Goal: Task Accomplishment & Management: Manage account settings

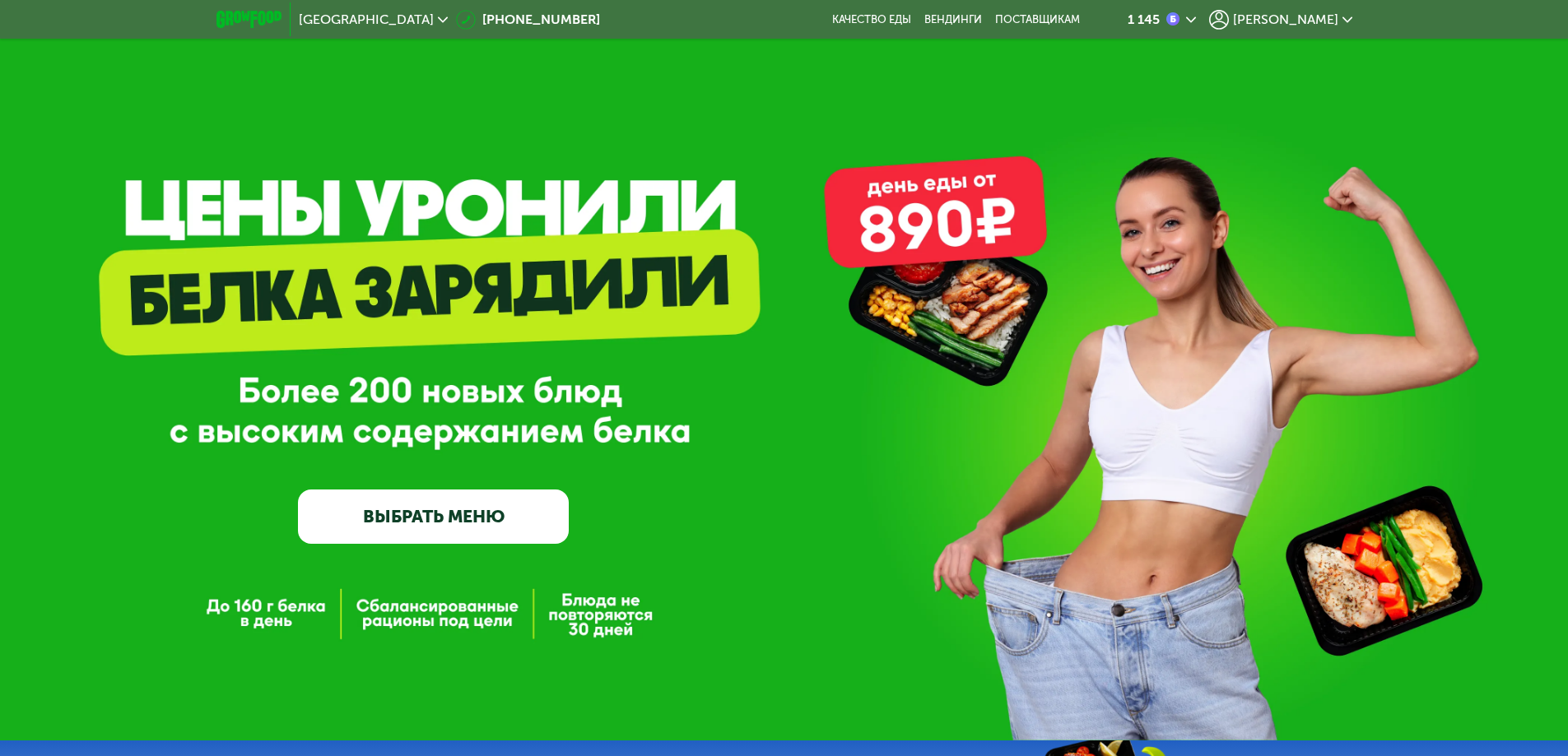
click at [1348, 19] on icon at bounding box center [1348, 20] width 10 height 10
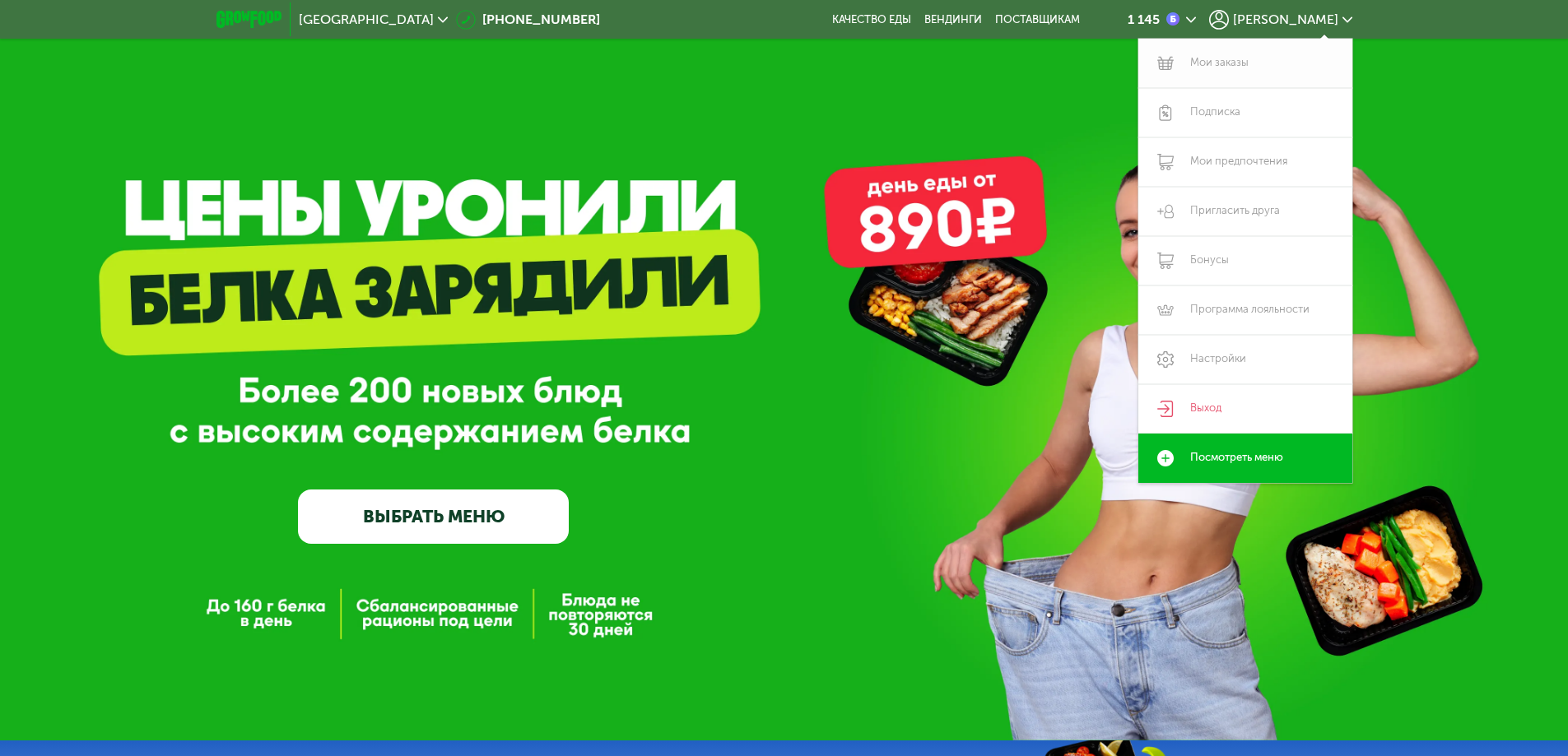
click at [1219, 64] on link "Мои заказы" at bounding box center [1246, 63] width 214 height 49
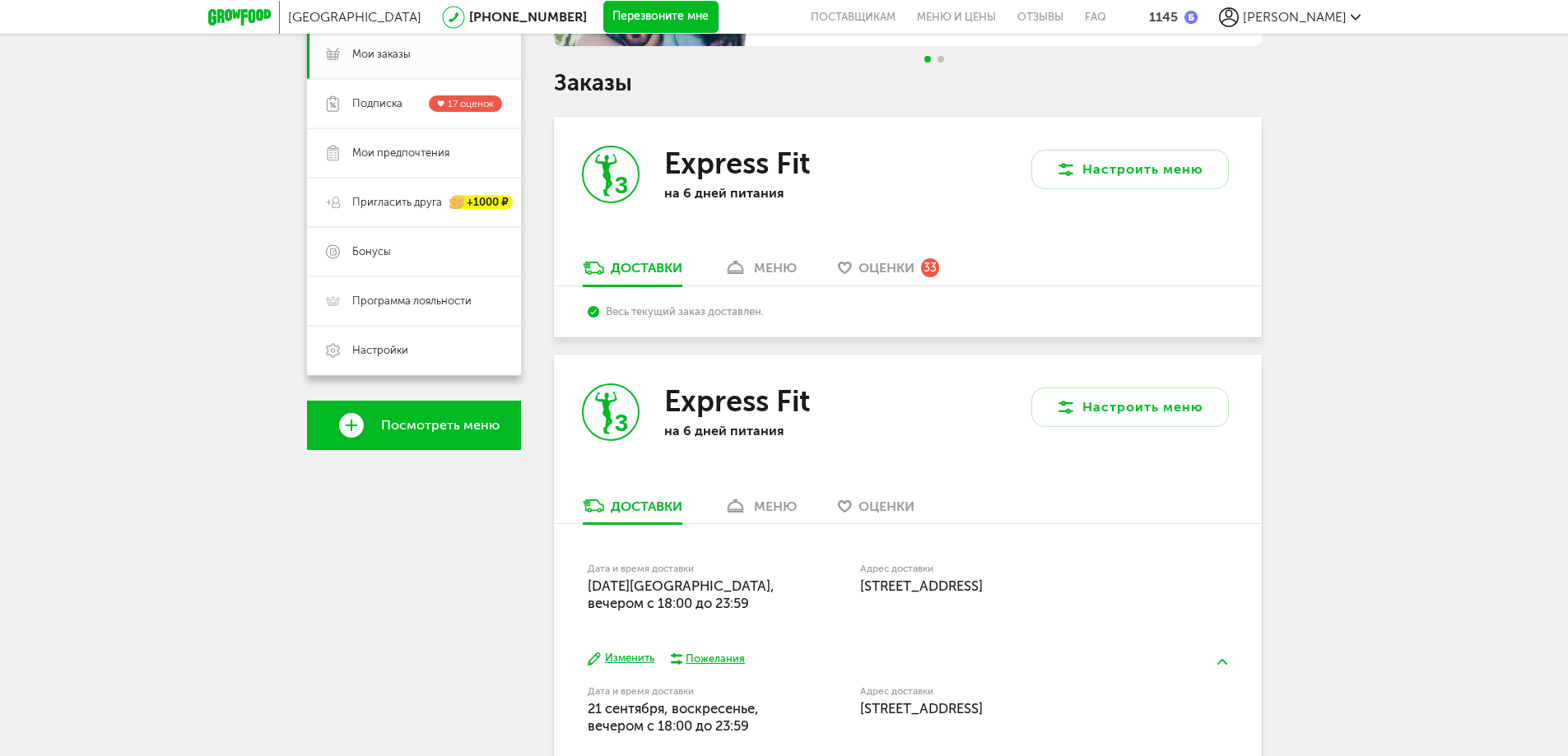
scroll to position [411, 0]
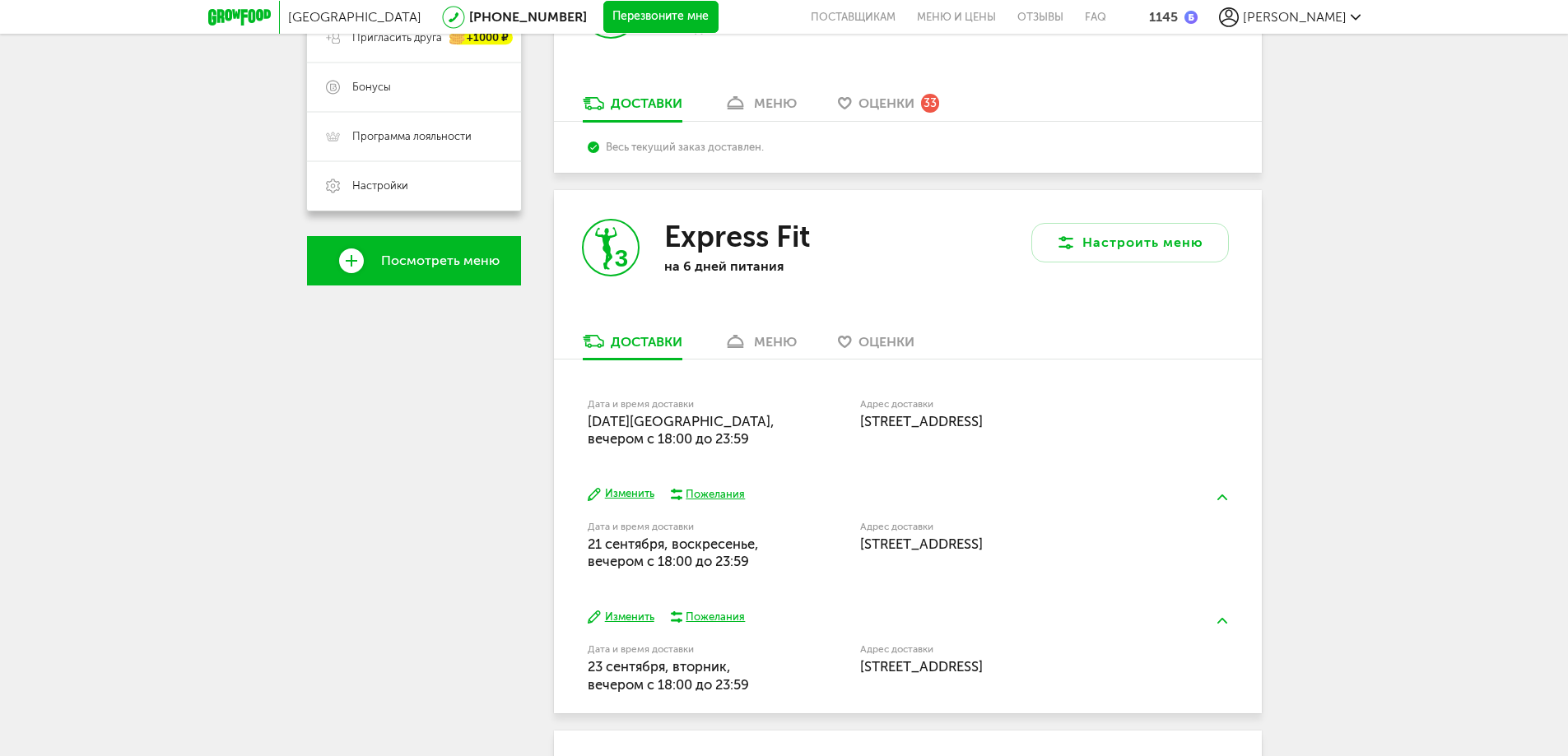
click at [632, 490] on button "Изменить" at bounding box center [621, 494] width 67 height 16
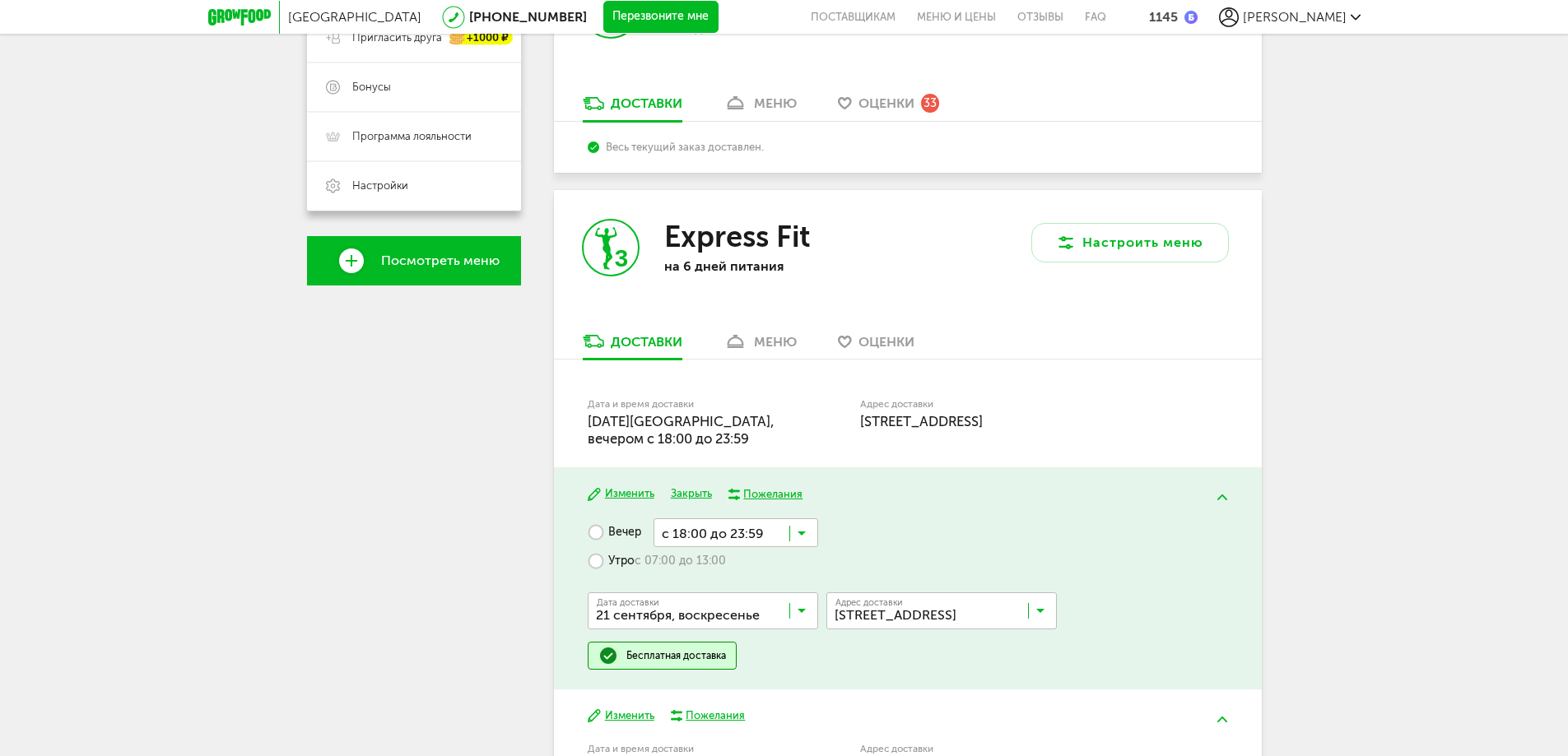
click at [662, 422] on span "19 сентября, пятница, вечером c 18:00 до 23:59" at bounding box center [681, 430] width 187 height 34
click at [960, 406] on label "Адрес доставки" at bounding box center [1013, 404] width 307 height 9
click at [803, 530] on icon at bounding box center [802, 537] width 8 height 17
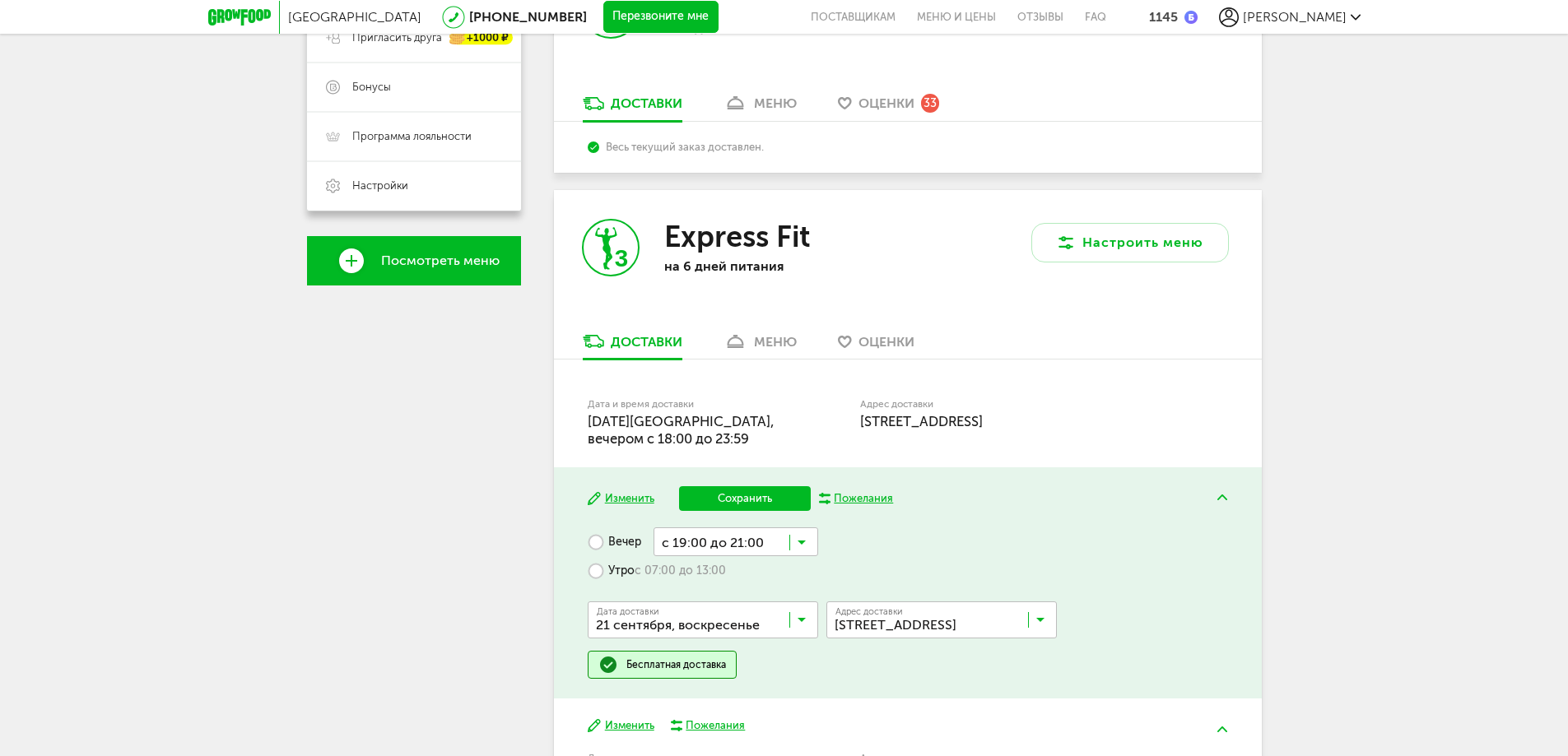
click at [714, 660] on span "с 19:00 до 21:00" at bounding box center [736, 672] width 163 height 34
click at [755, 501] on button "Сохранить" at bounding box center [746, 498] width 132 height 25
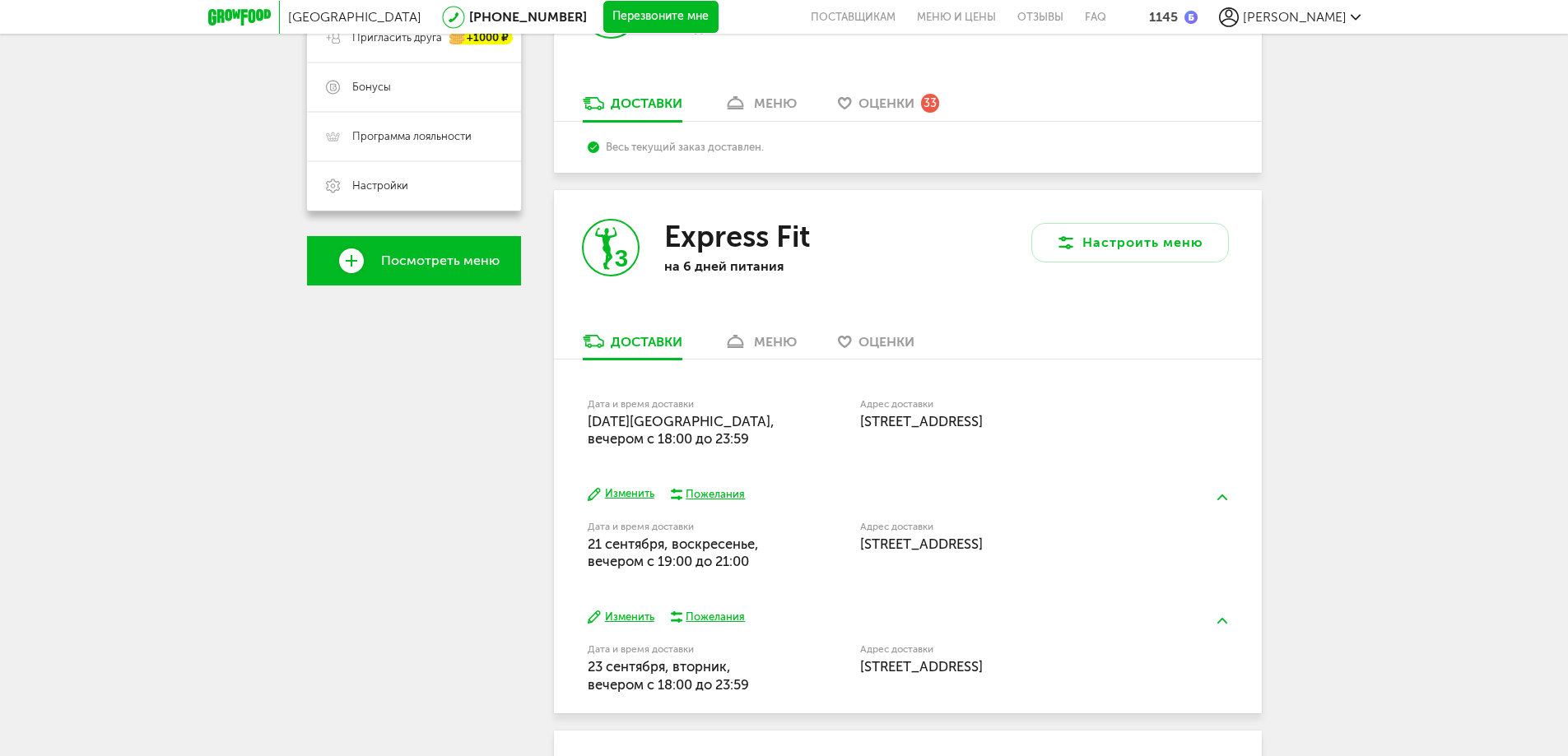
click at [711, 420] on span "19 сентября, пятница, вечером c 18:00 до 23:59" at bounding box center [681, 430] width 187 height 34
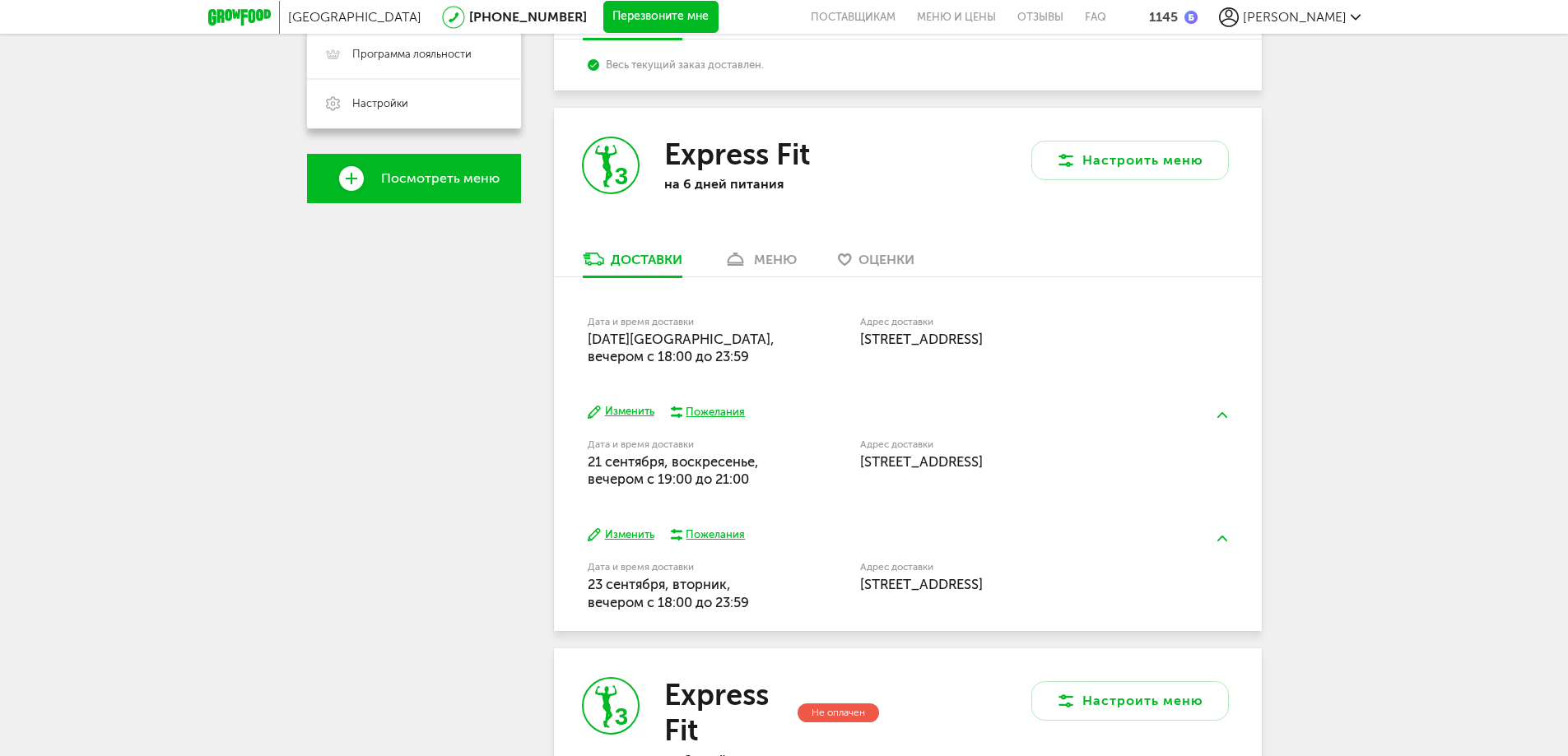
click at [627, 531] on button "Изменить" at bounding box center [621, 535] width 67 height 16
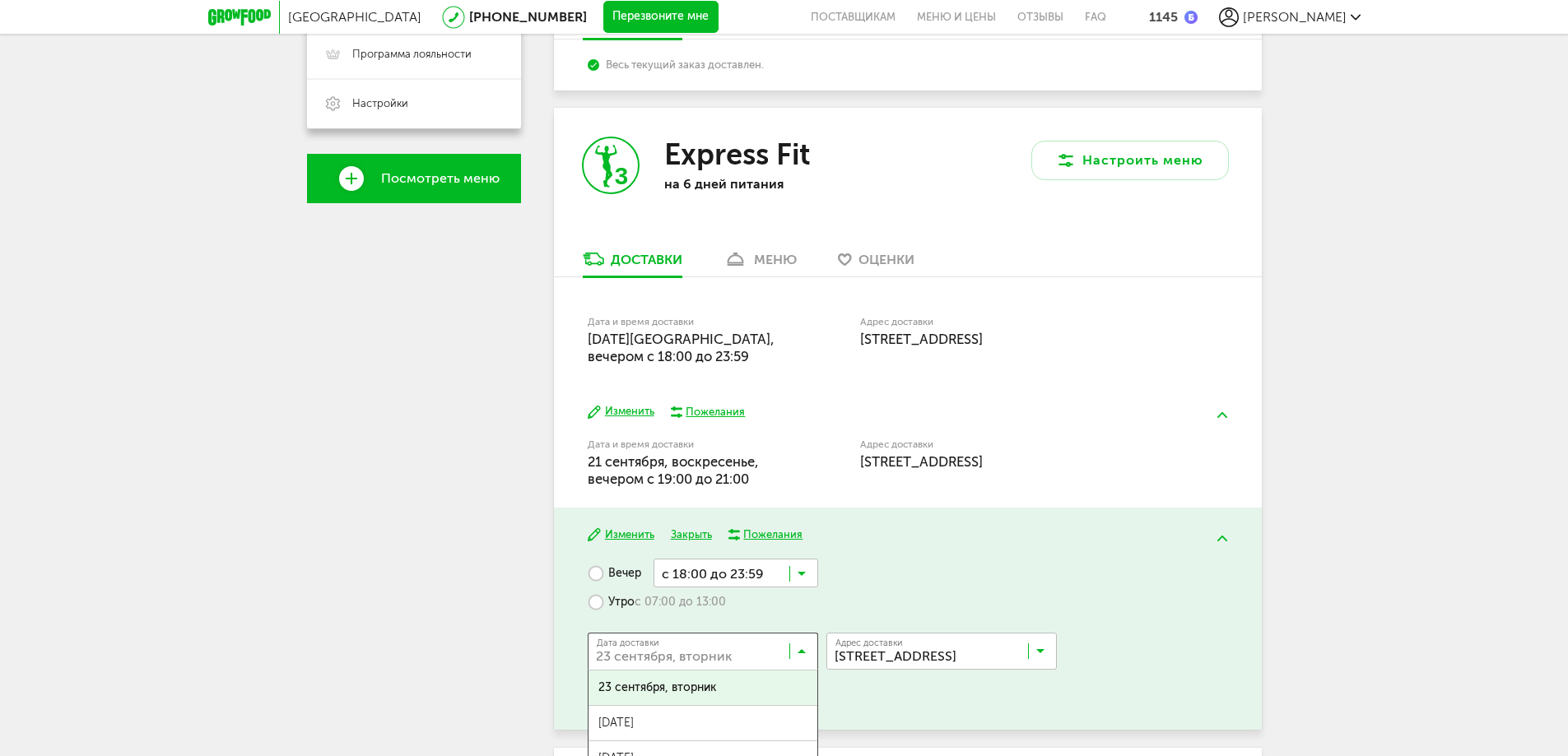
click at [805, 651] on icon at bounding box center [802, 654] width 8 height 17
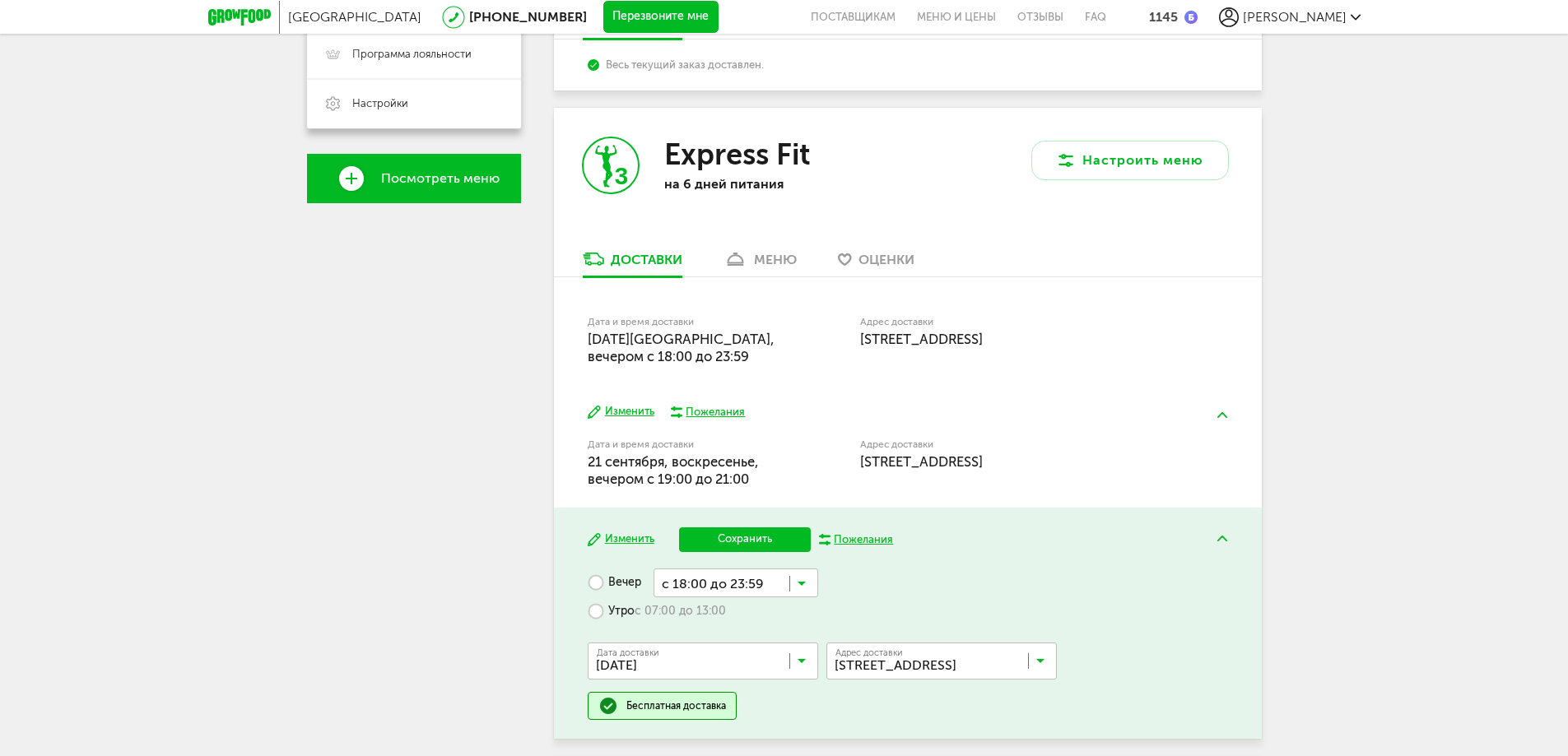
click at [689, 721] on span "24 сентября, среда" at bounding box center [703, 732] width 229 height 34
click at [596, 613] on label "Утро с 07:00 до 13:00" at bounding box center [657, 611] width 138 height 29
click at [803, 615] on icon at bounding box center [802, 616] width 8 height 17
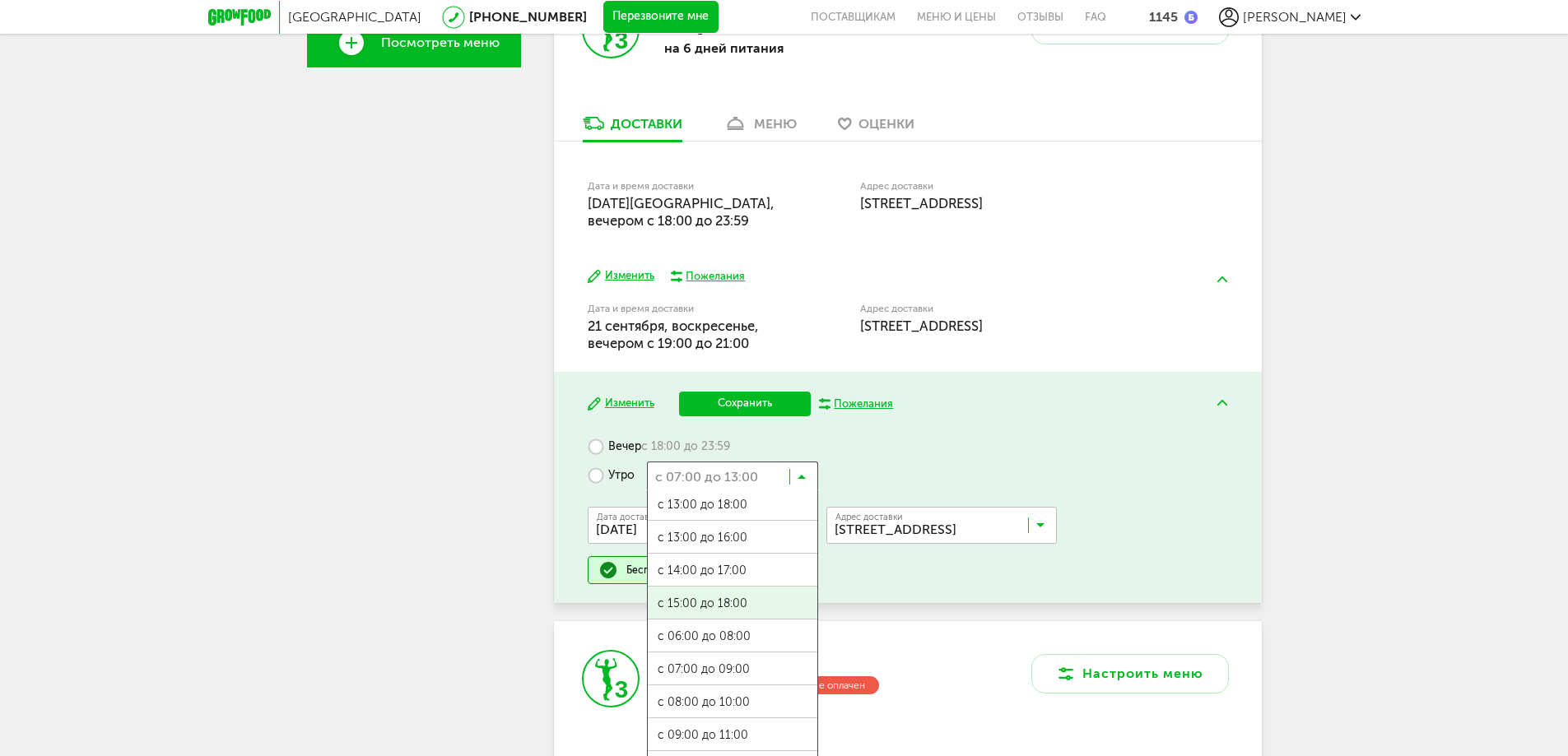
scroll to position [658, 0]
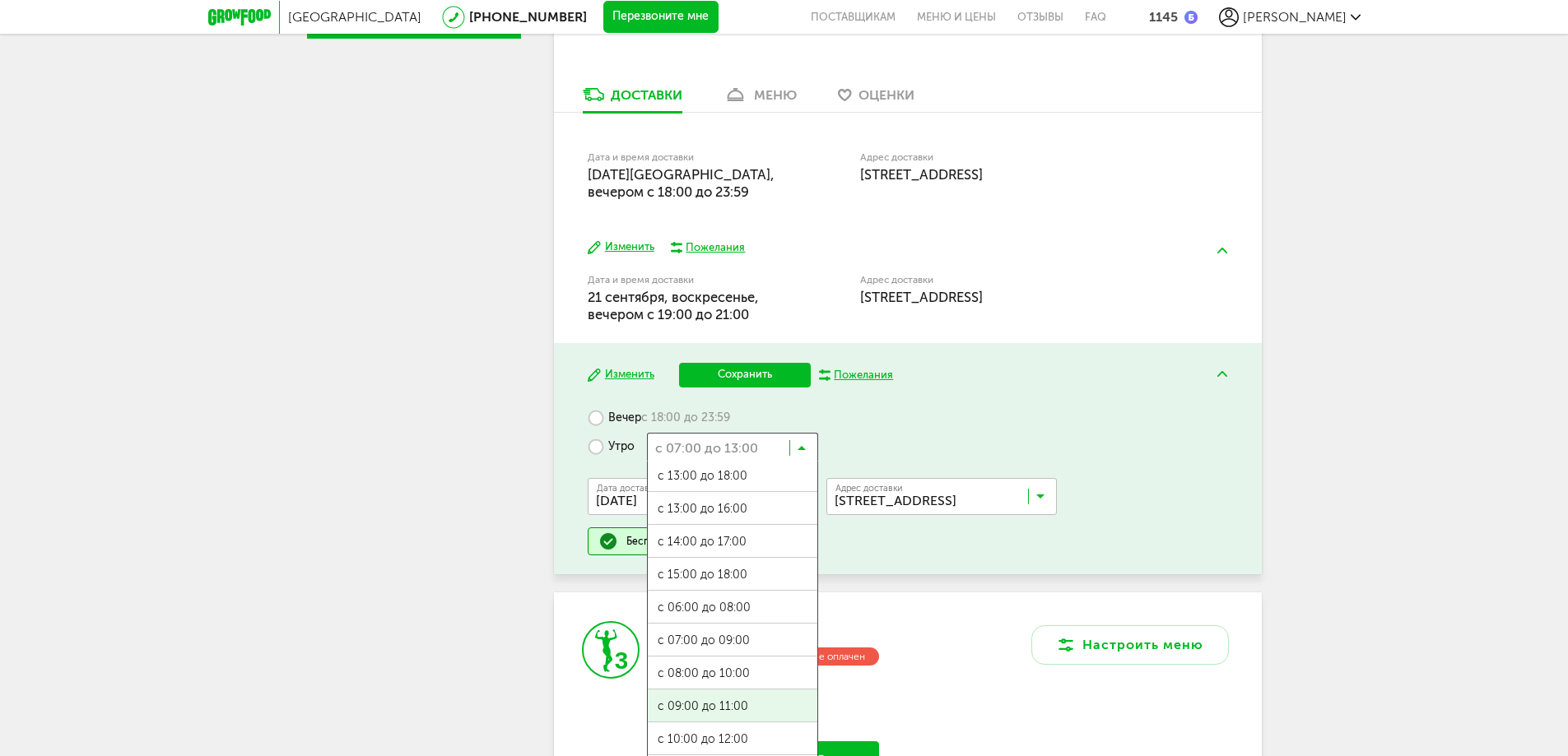
click at [690, 695] on ul "с 07:00 до 12:00 с 13:00 до 18:00 с 13:00 до 16:00 с 14:00 до 17:00 с 15:00 до …" at bounding box center [733, 626] width 172 height 329
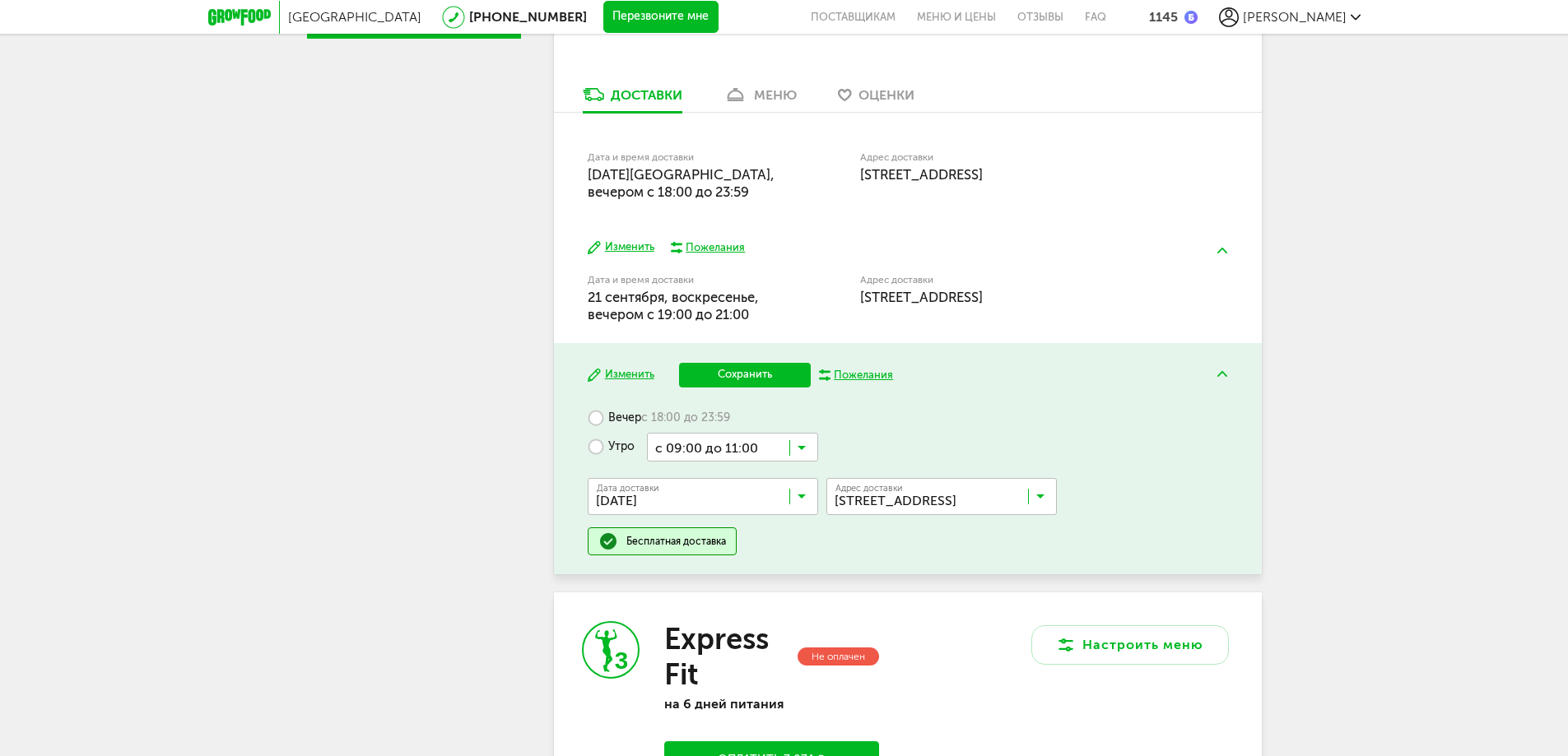
click at [769, 373] on button "Сохранить" at bounding box center [746, 375] width 132 height 25
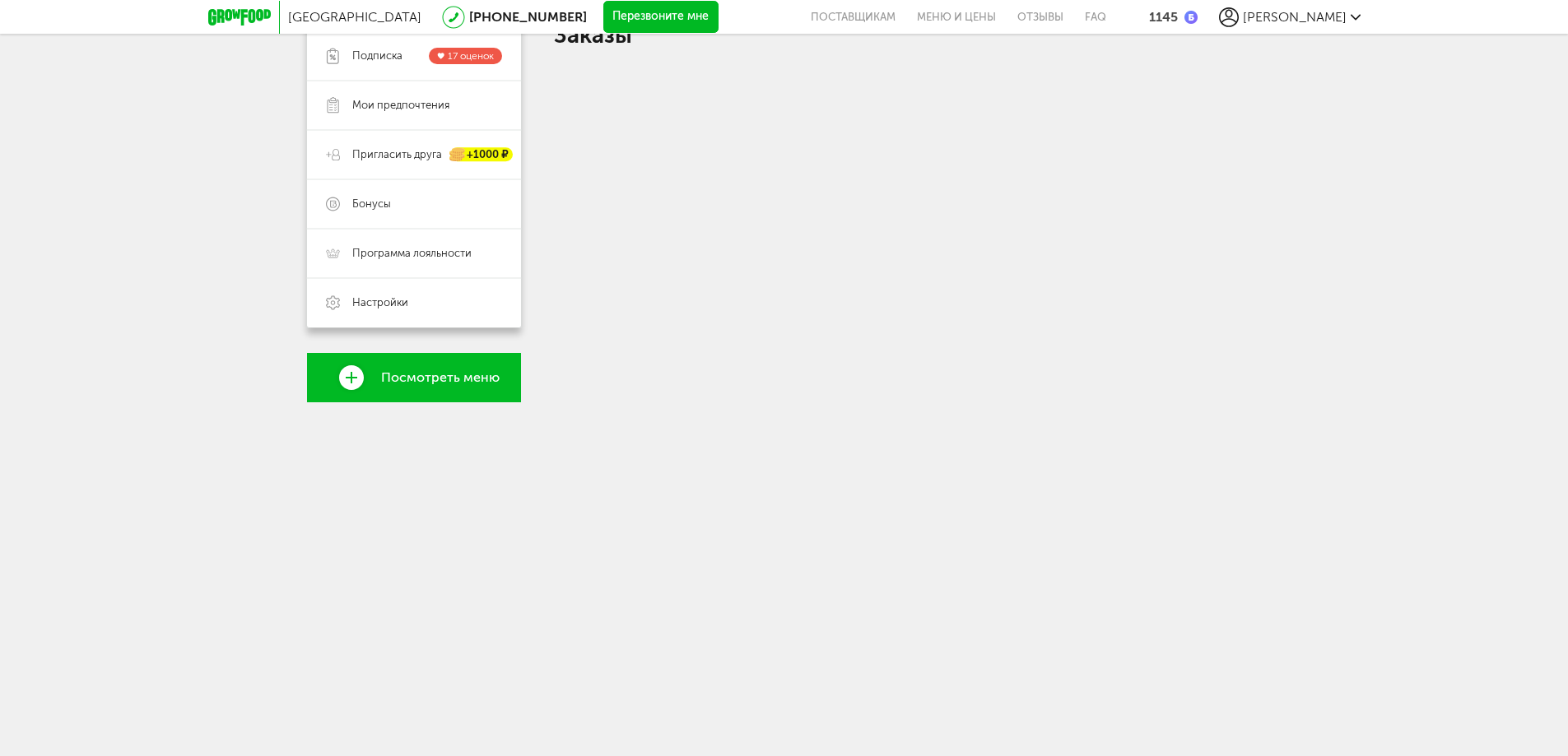
scroll to position [658, 0]
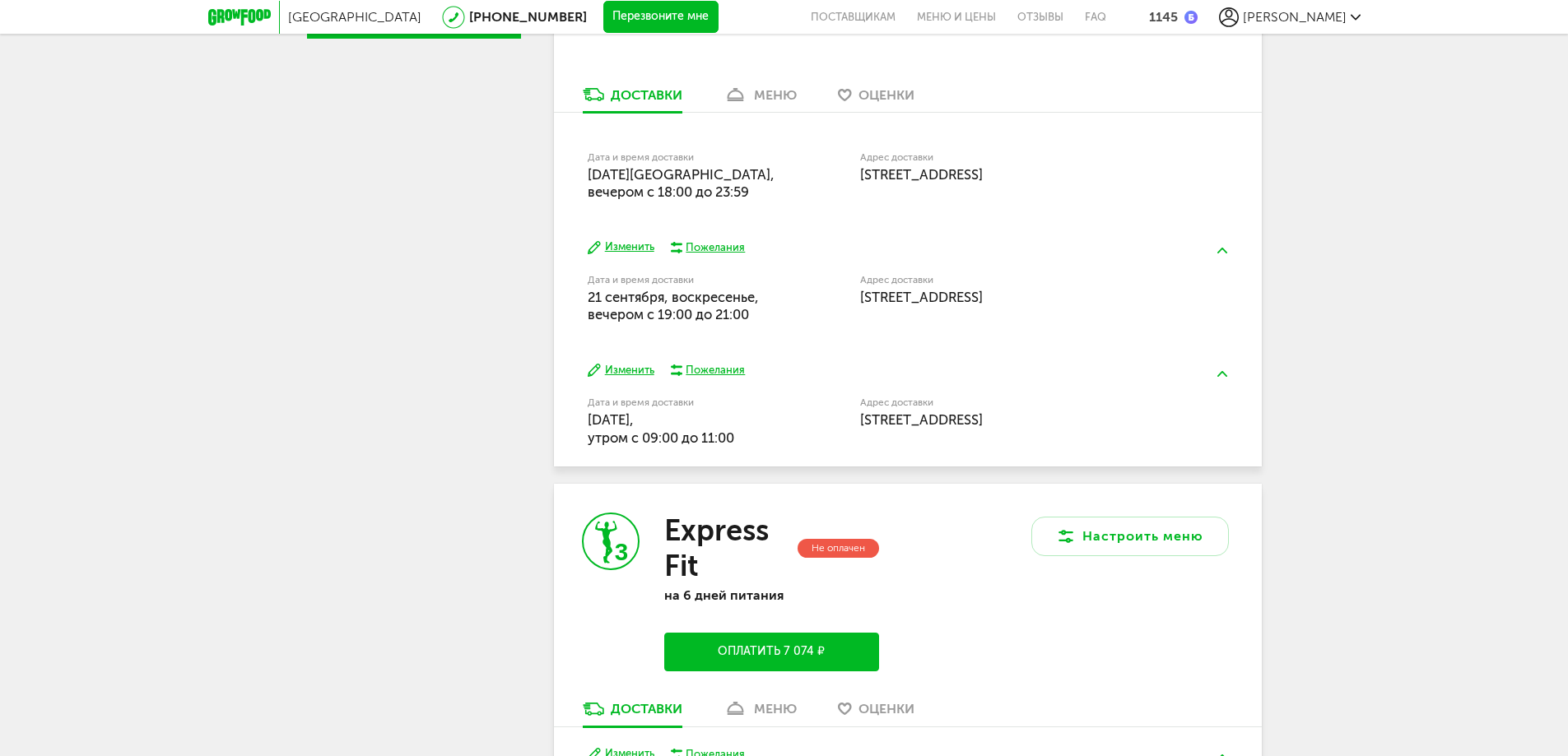
click at [623, 248] on button "Изменить" at bounding box center [621, 247] width 67 height 16
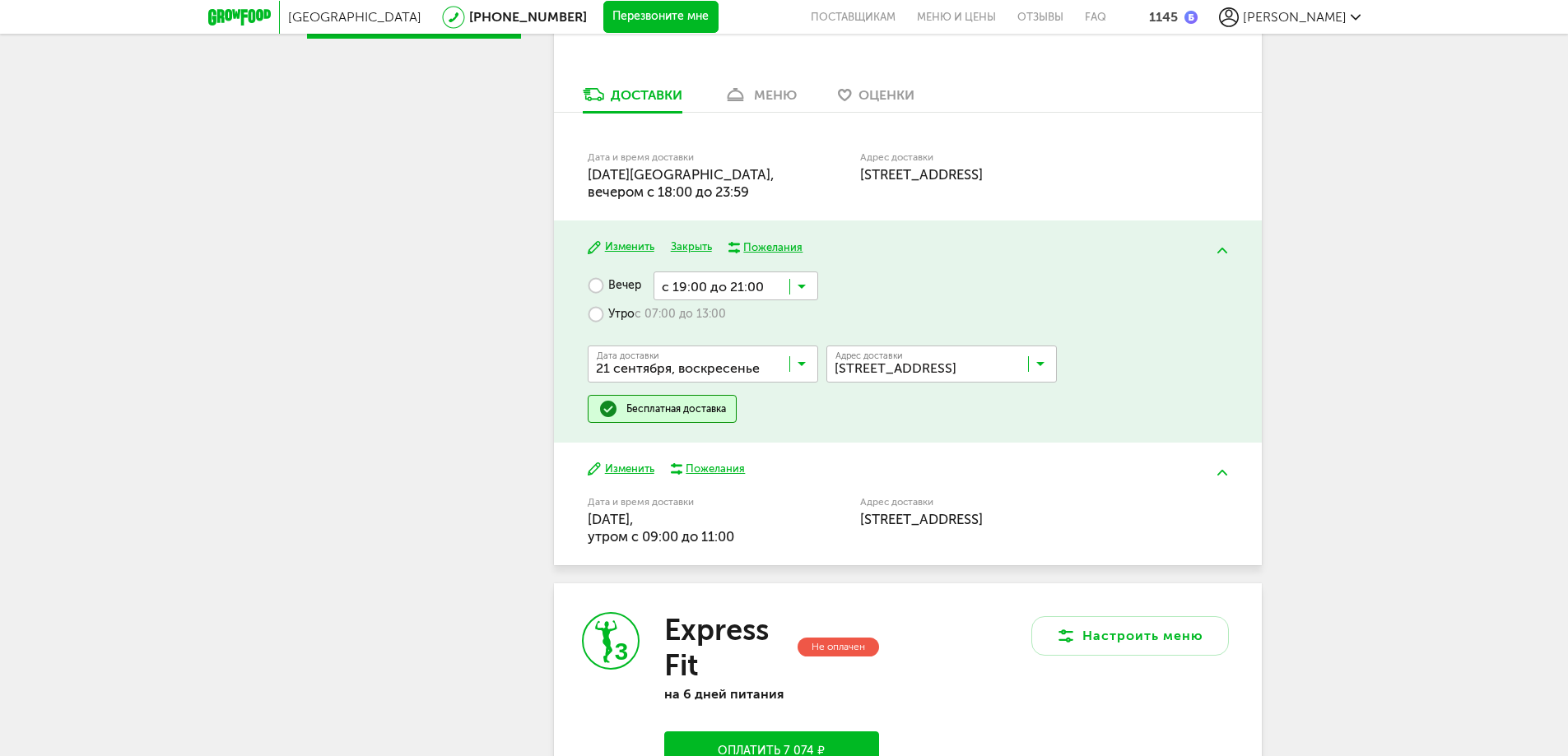
click at [799, 367] on icon at bounding box center [802, 368] width 8 height 17
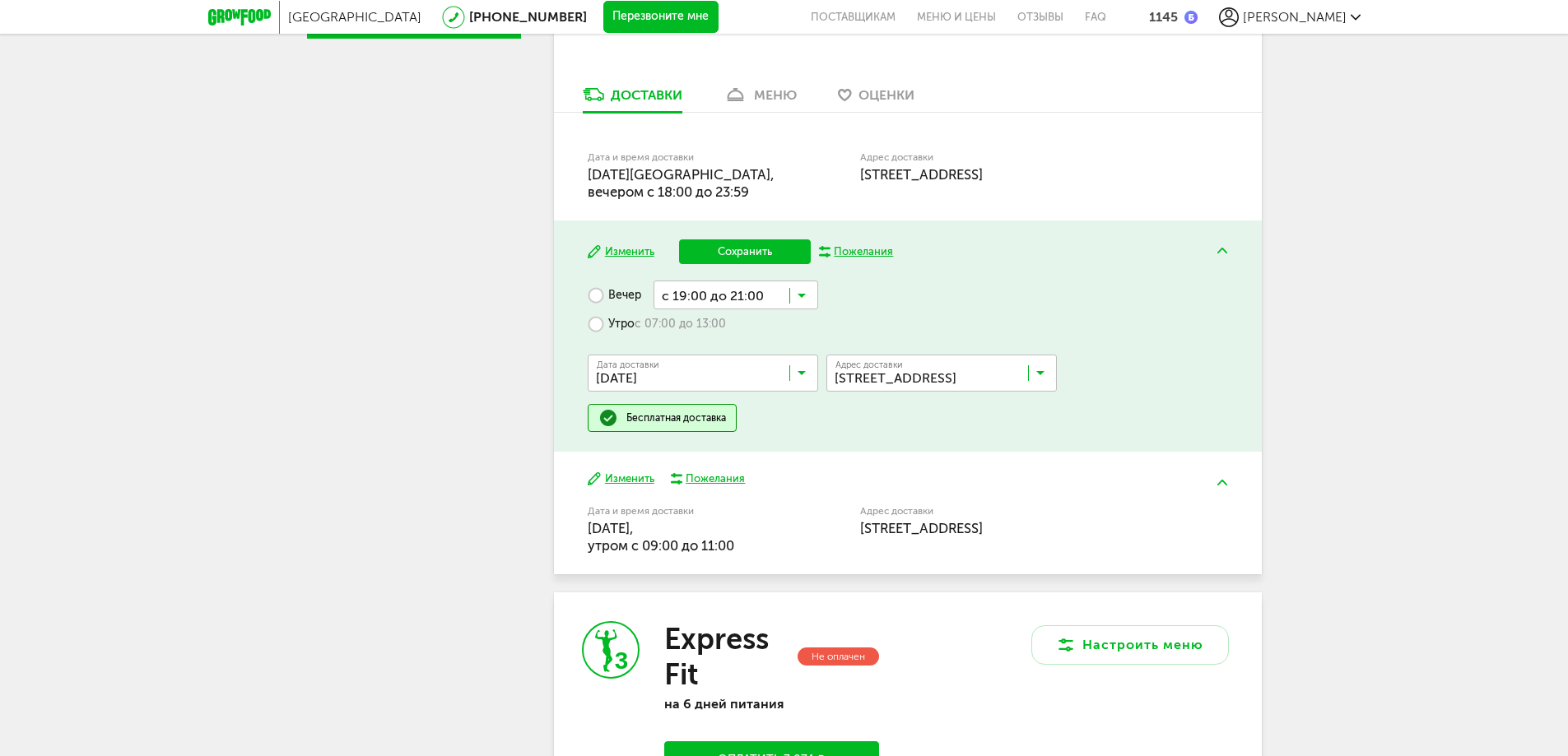
click at [740, 426] on ul "21 сентября, воскресенье 22 сентября, понедельник 23 сентября, вторник 24 сентя…" at bounding box center [703, 556] width 231 height 329
click at [596, 323] on label "Утро с 07:00 до 13:00" at bounding box center [657, 323] width 138 height 29
click at [803, 323] on icon at bounding box center [802, 328] width 8 height 17
click at [710, 583] on ul "с 07:00 до 12:00 с 13:00 до 18:00 с 13:00 до 16:00 с 14:00 до 17:00 с 15:00 до …" at bounding box center [733, 503] width 172 height 329
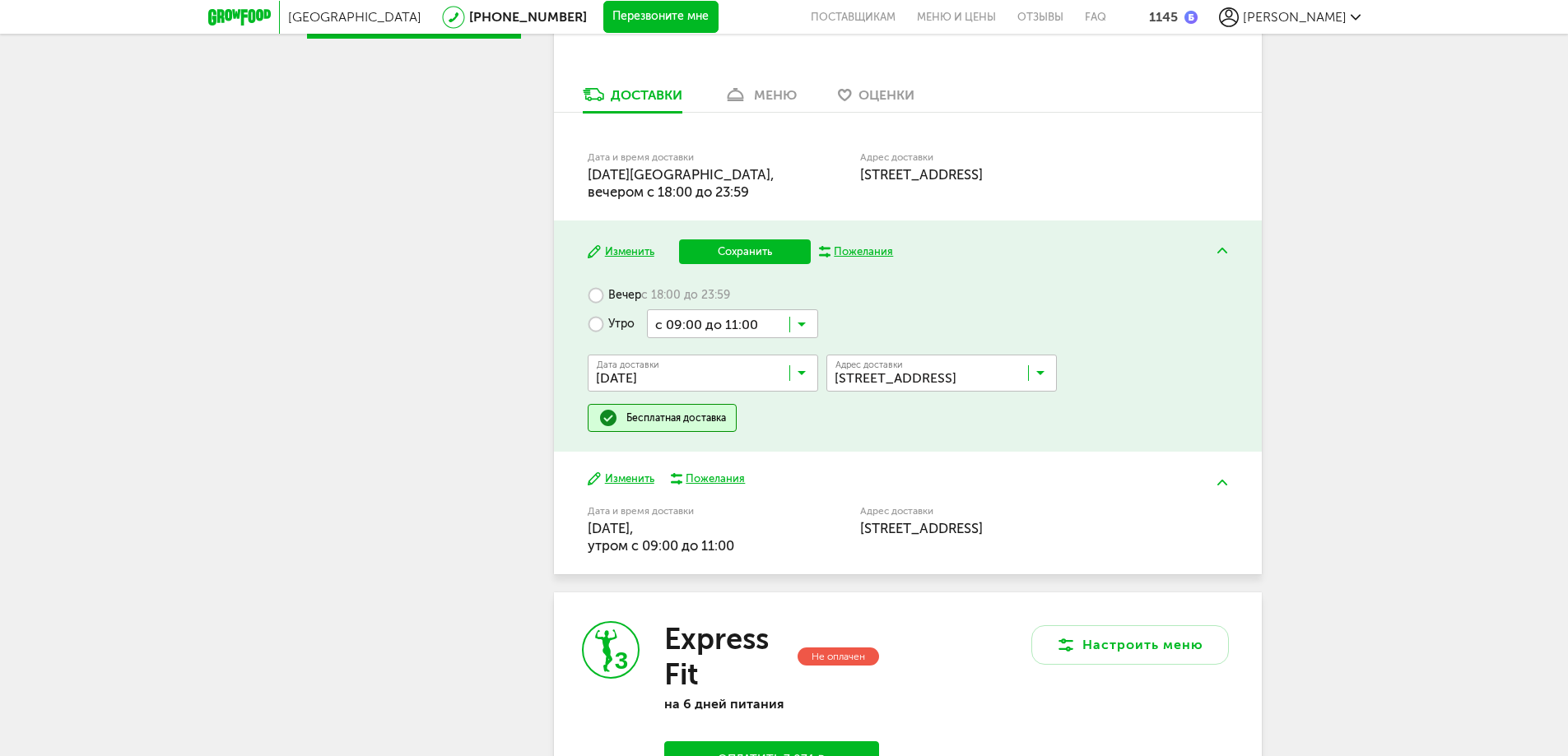
click at [739, 255] on button "Сохранить" at bounding box center [746, 251] width 132 height 25
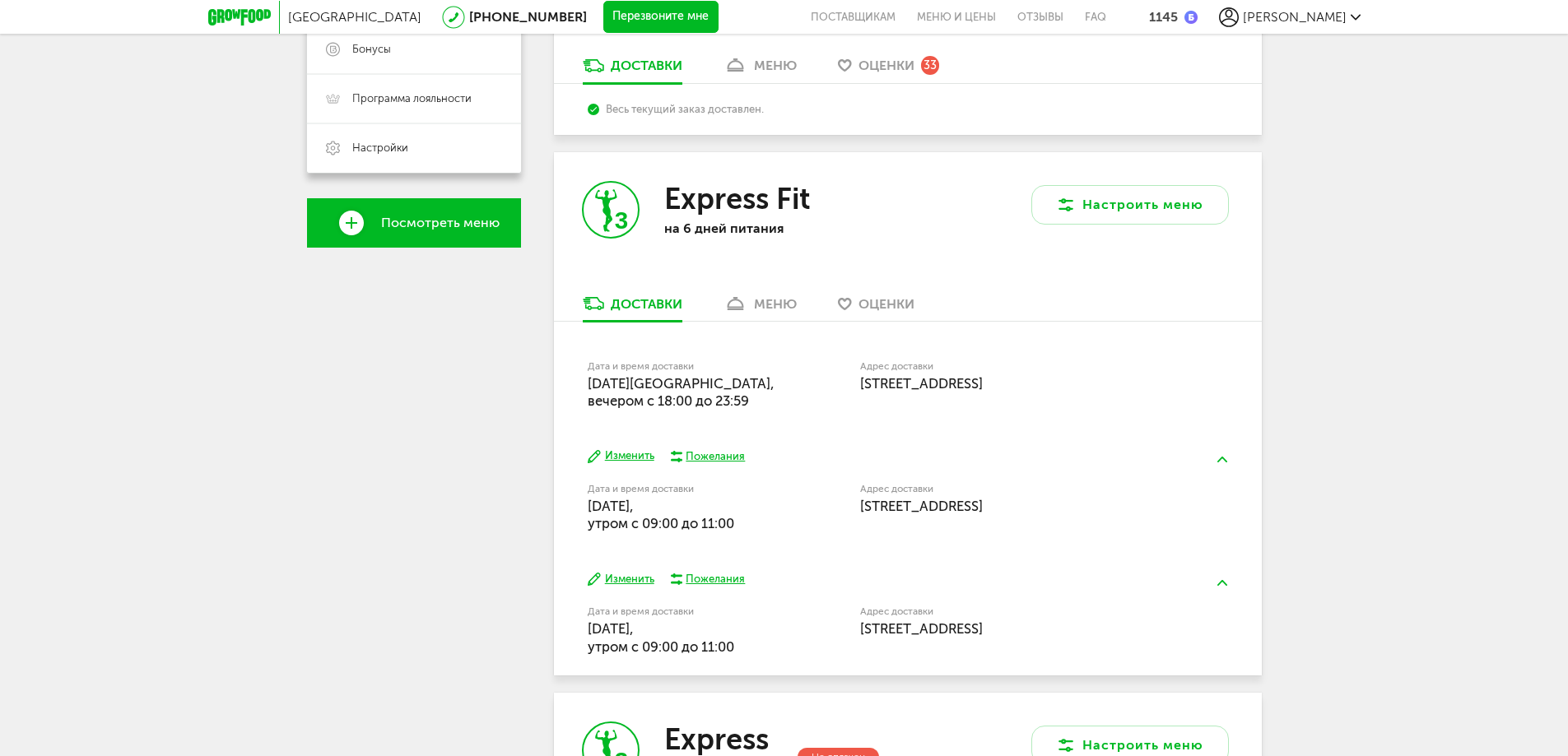
scroll to position [411, 0]
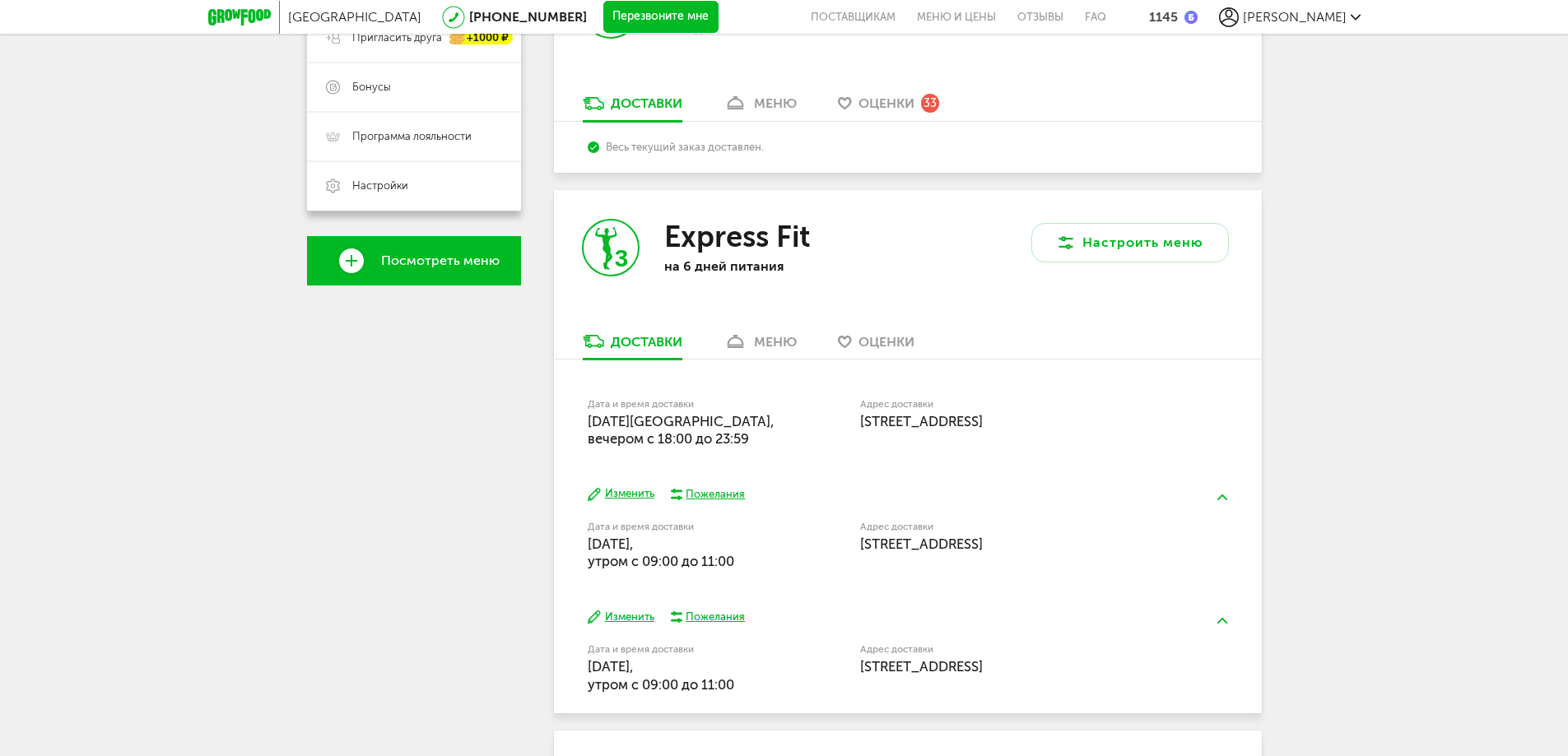
click at [630, 418] on span "19 сентября, пятница, вечером c 18:00 до 23:59" at bounding box center [681, 430] width 187 height 34
click at [774, 423] on div "Дата и время доставки 19 сентября, пятница, вечером c 18:00 до 23:59" at bounding box center [681, 424] width 188 height 48
drag, startPoint x: 583, startPoint y: 420, endPoint x: 779, endPoint y: 446, distance: 197.7
click at [779, 446] on div "Дата и время доставки 19 сентября, пятница, вечером c 18:00 до 23:59 Адрес дост…" at bounding box center [908, 413] width 708 height 107
click at [784, 441] on div "Дата и время доставки 19 сентября, пятница, вечером c 18:00 до 23:59" at bounding box center [724, 422] width 272 height 52
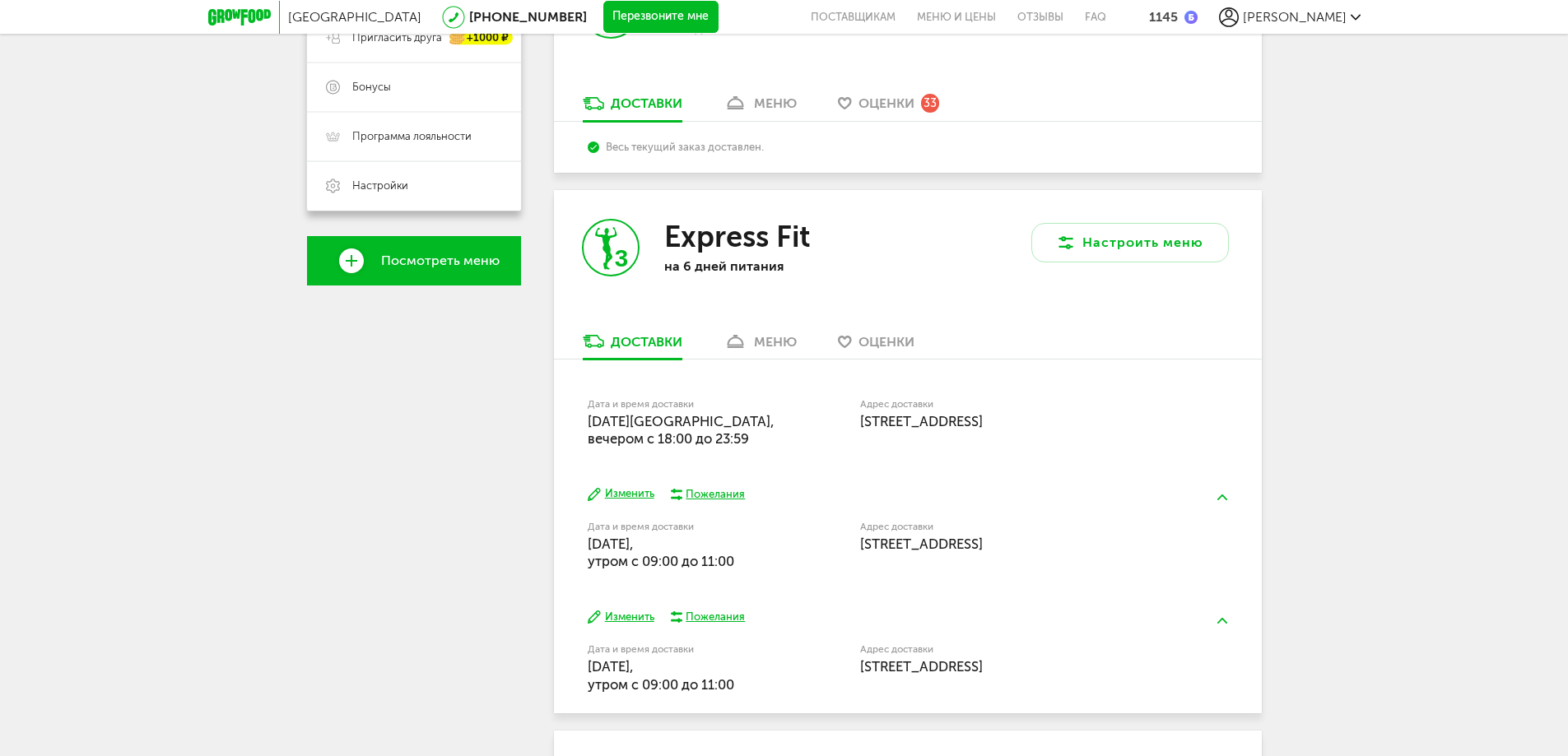
drag, startPoint x: 590, startPoint y: 419, endPoint x: 771, endPoint y: 448, distance: 183.3
click at [771, 448] on div "Дата и время доставки 19 сентября, пятница, вечером c 18:00 до 23:59 Адрес дост…" at bounding box center [908, 413] width 708 height 107
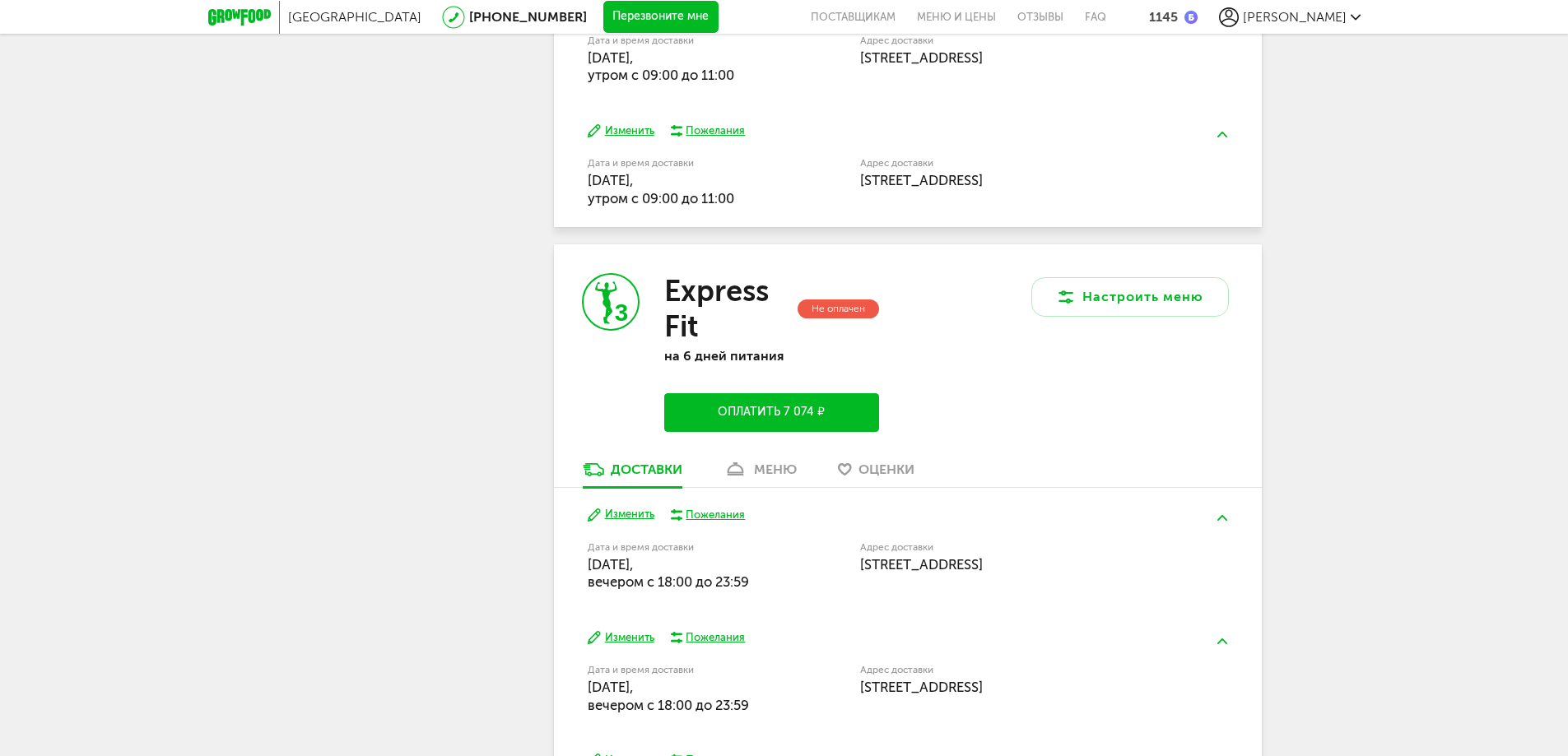
scroll to position [905, 0]
